Goal: Information Seeking & Learning: Learn about a topic

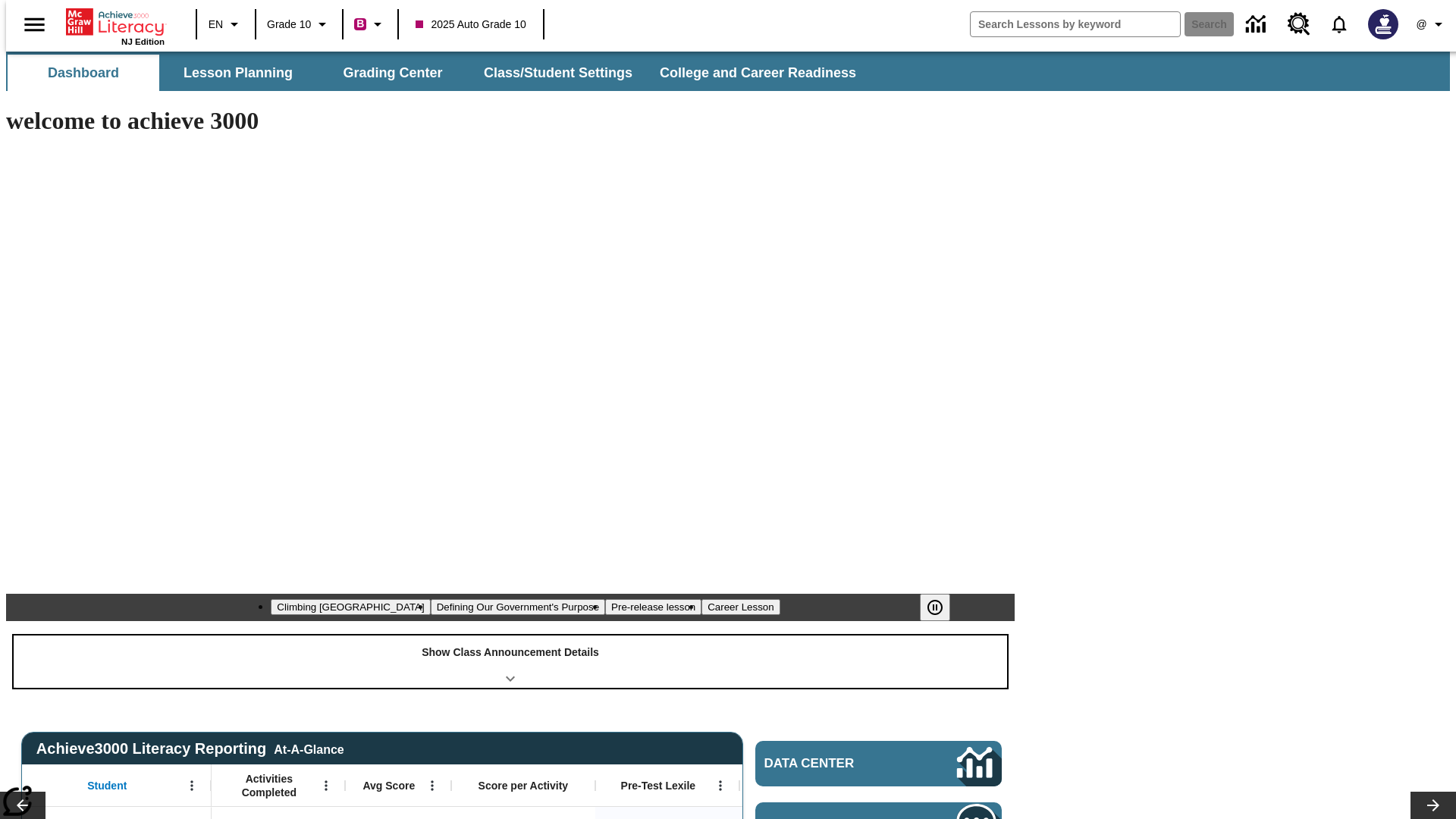
click at [511, 635] on div "Show Class Announcement Details" at bounding box center [511, 661] width 993 height 52
